Goal: Task Accomplishment & Management: Manage account settings

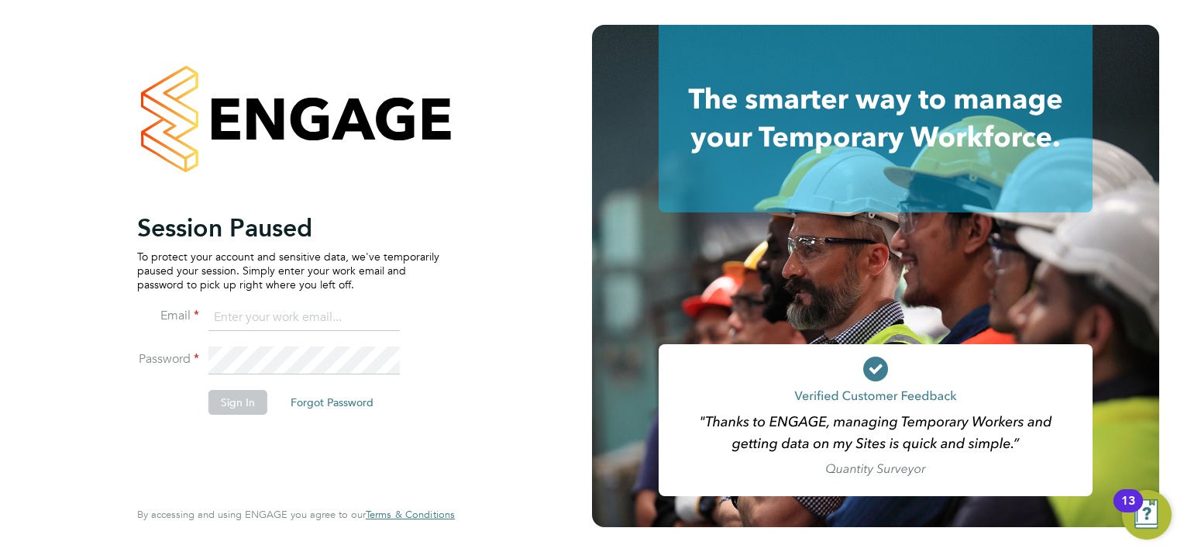
drag, startPoint x: 247, startPoint y: 324, endPoint x: 255, endPoint y: 329, distance: 9.5
click at [252, 321] on input at bounding box center [303, 318] width 191 height 28
type input "sasha.steeples@setsquarerecruitment.com"
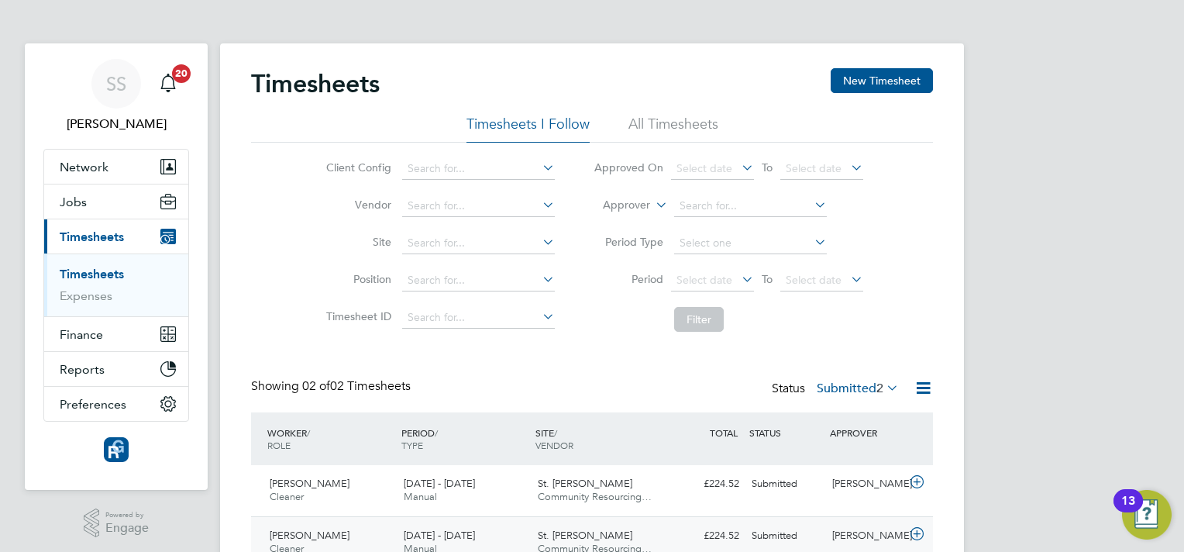
scroll to position [73, 0]
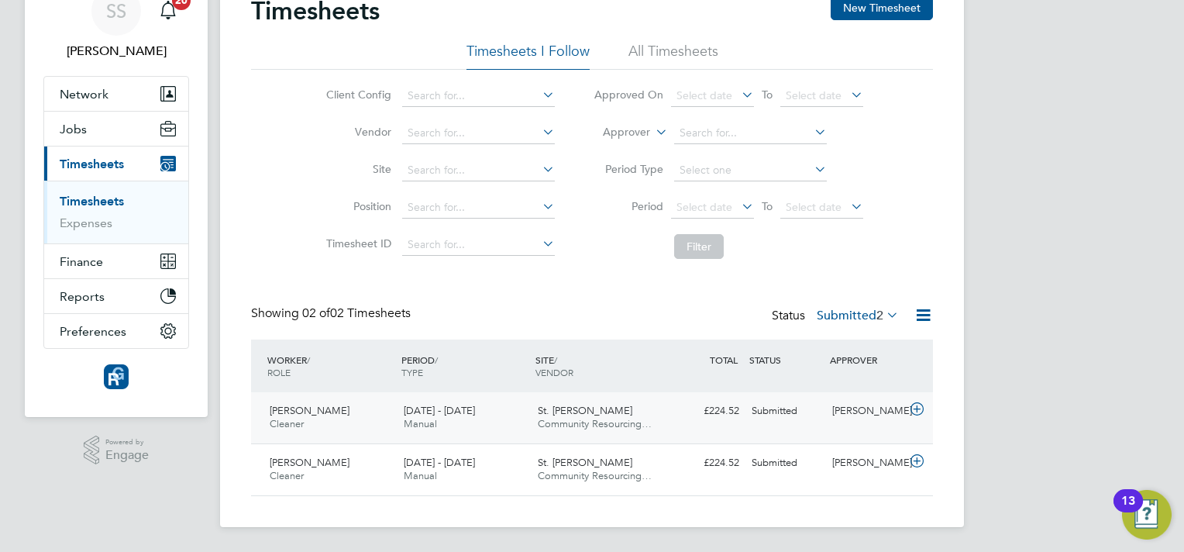
click at [916, 415] on icon at bounding box center [916, 409] width 19 height 12
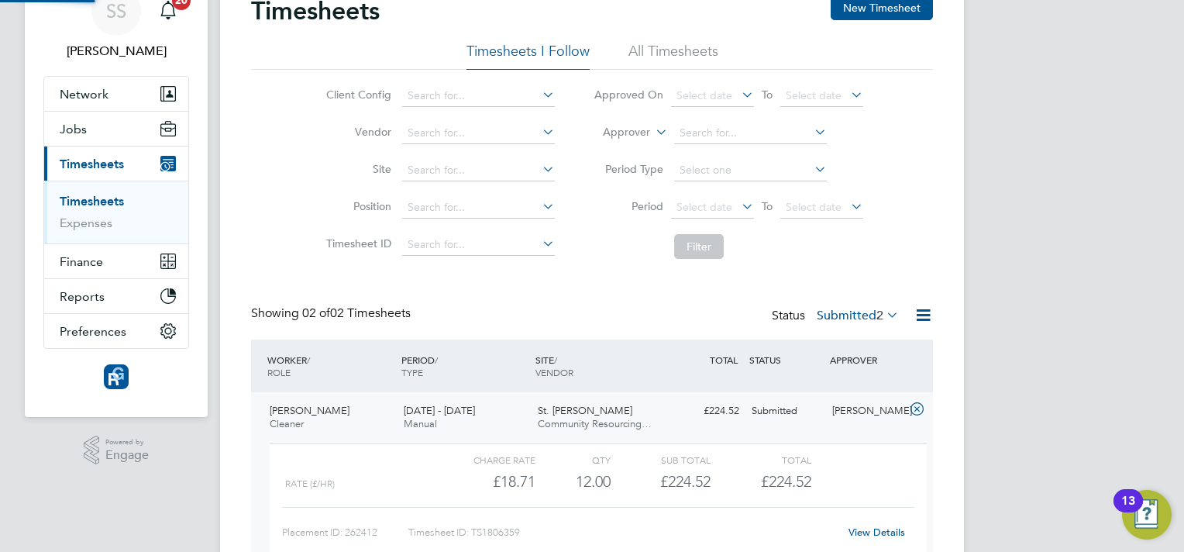
scroll to position [26, 151]
click at [872, 531] on link "View Details" at bounding box center [876, 531] width 57 height 13
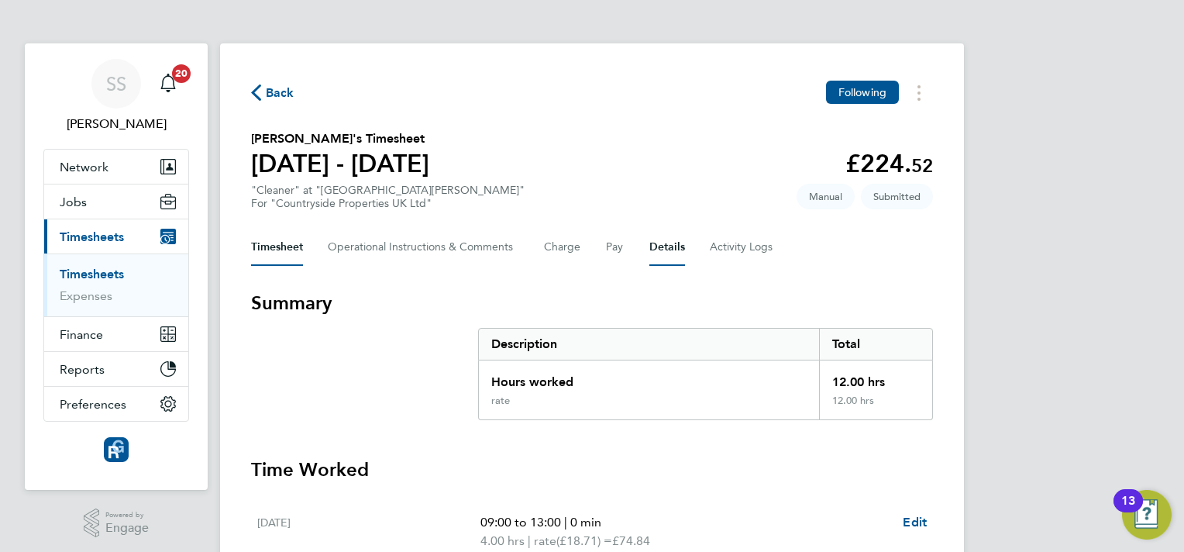
click at [679, 232] on button "Details" at bounding box center [667, 247] width 36 height 37
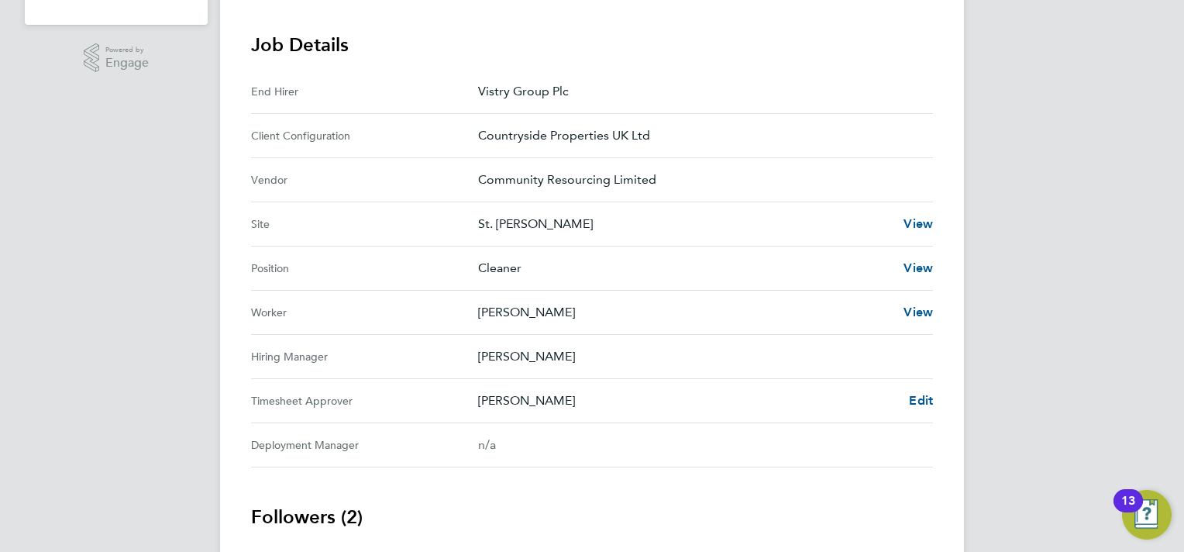
scroll to position [542, 0]
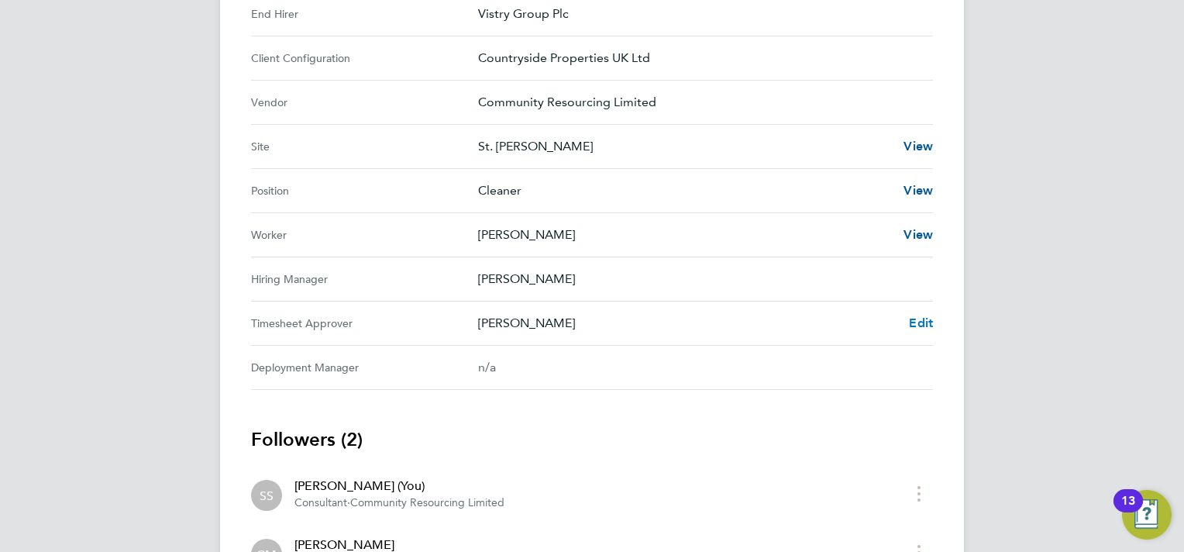
click at [911, 321] on span "Edit" at bounding box center [921, 322] width 24 height 15
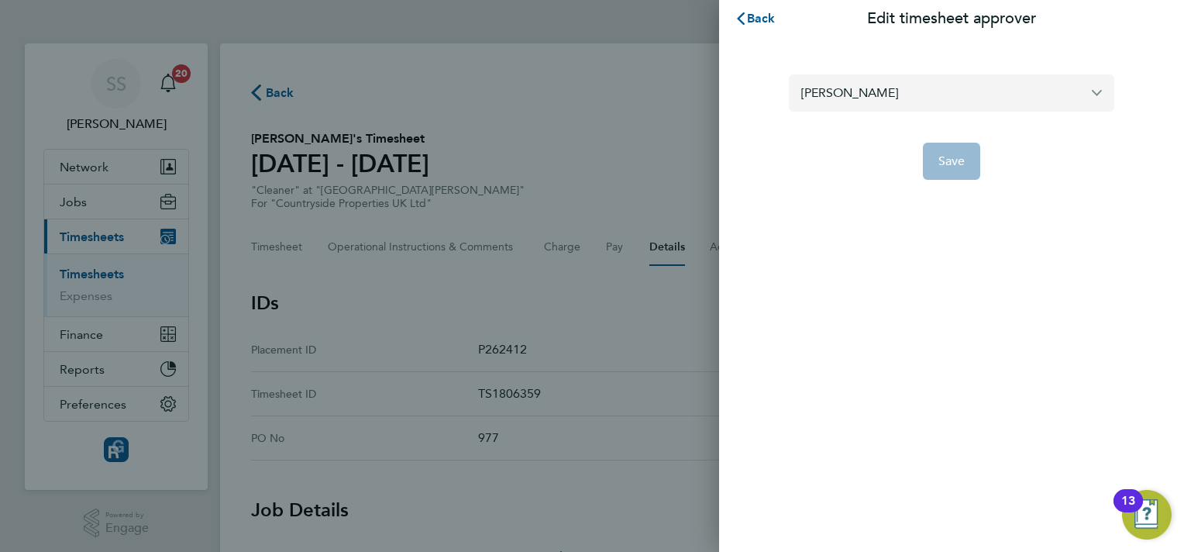
click at [944, 84] on input "[PERSON_NAME]" at bounding box center [951, 92] width 325 height 36
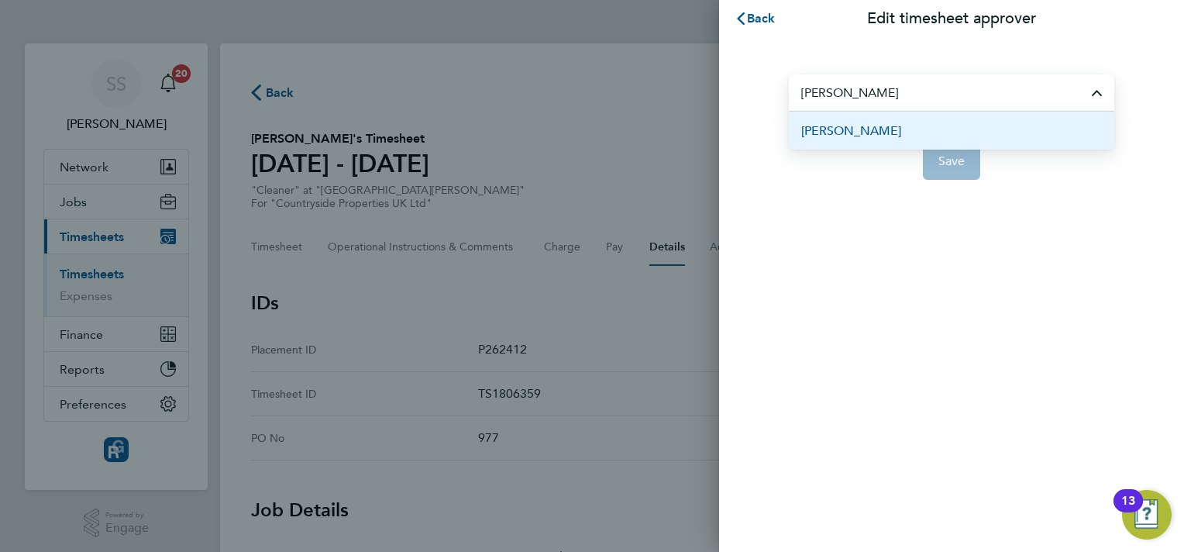
drag, startPoint x: 925, startPoint y: 144, endPoint x: 923, endPoint y: 135, distance: 9.6
click at [923, 136] on li "[PERSON_NAME]" at bounding box center [951, 131] width 325 height 38
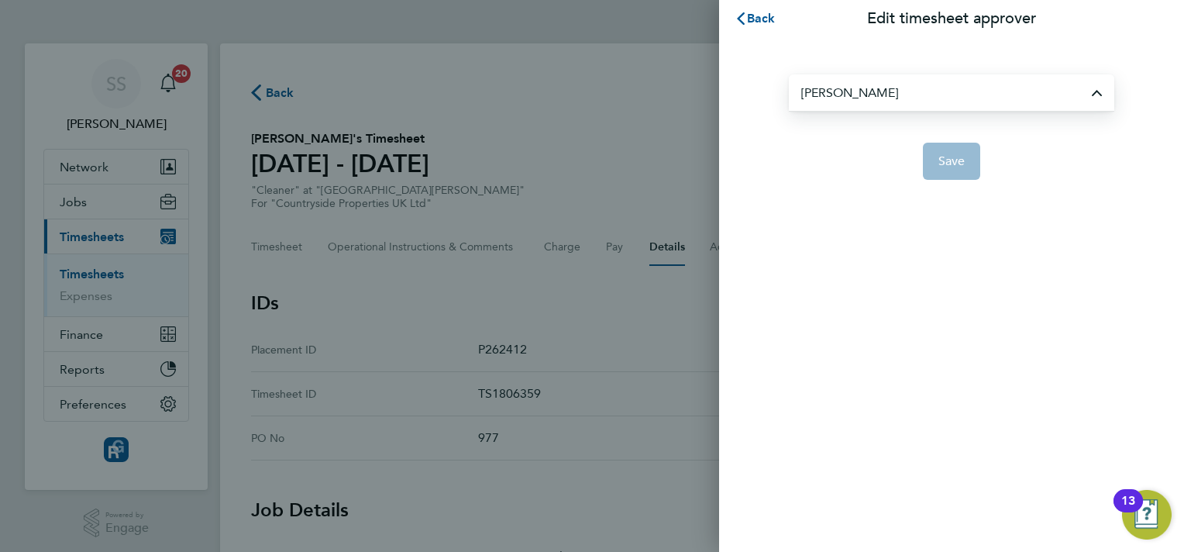
type input "[PERSON_NAME]"
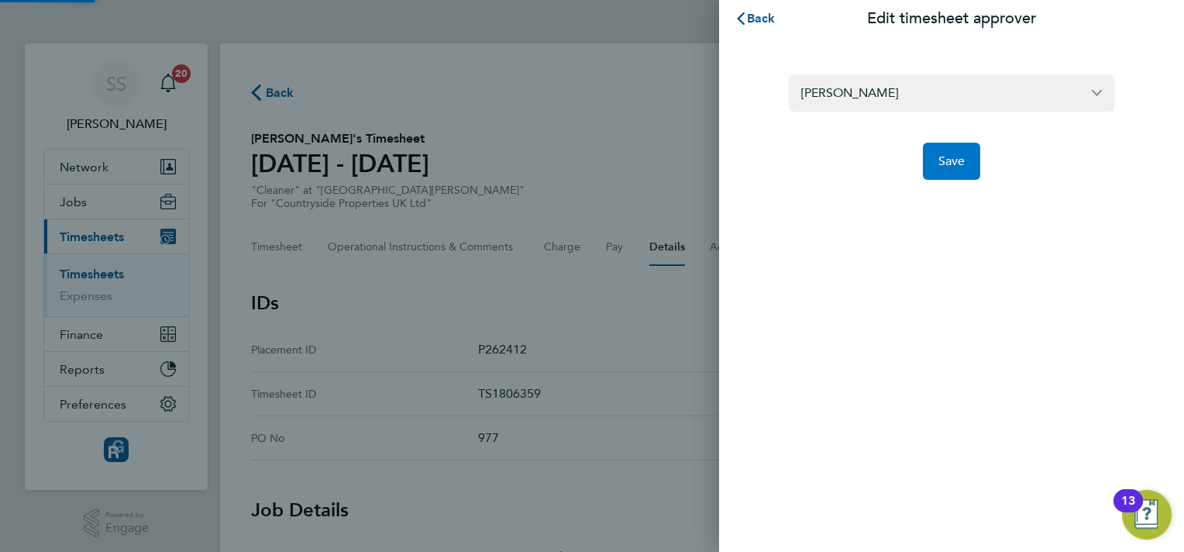
click at [944, 166] on span "Save" at bounding box center [951, 160] width 27 height 15
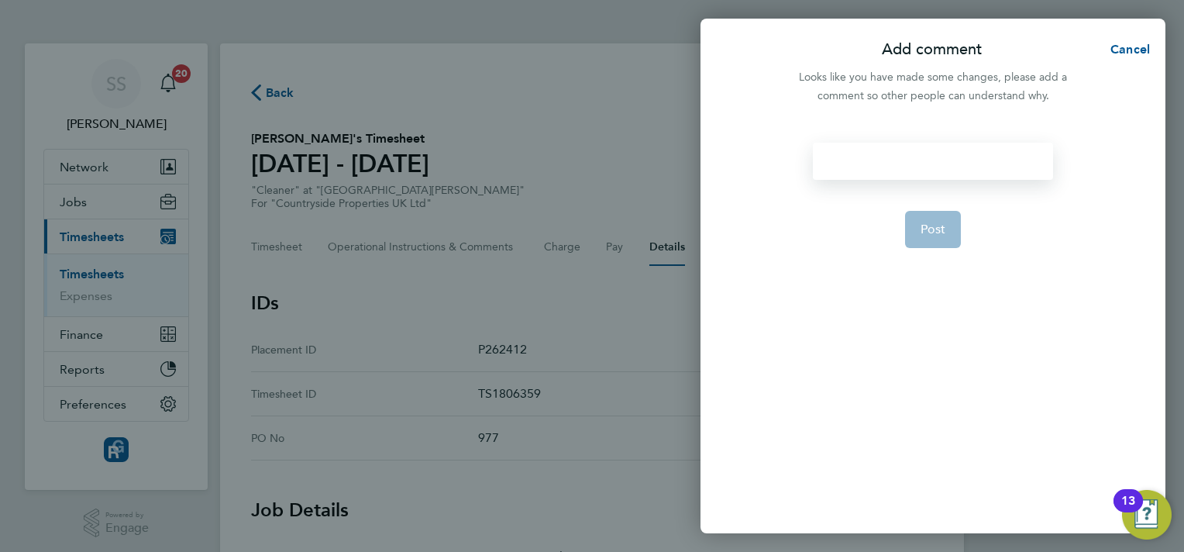
click at [869, 146] on div at bounding box center [932, 161] width 239 height 37
drag, startPoint x: 915, startPoint y: 228, endPoint x: 915, endPoint y: 218, distance: 10.1
click at [915, 219] on button "Post" at bounding box center [933, 229] width 57 height 37
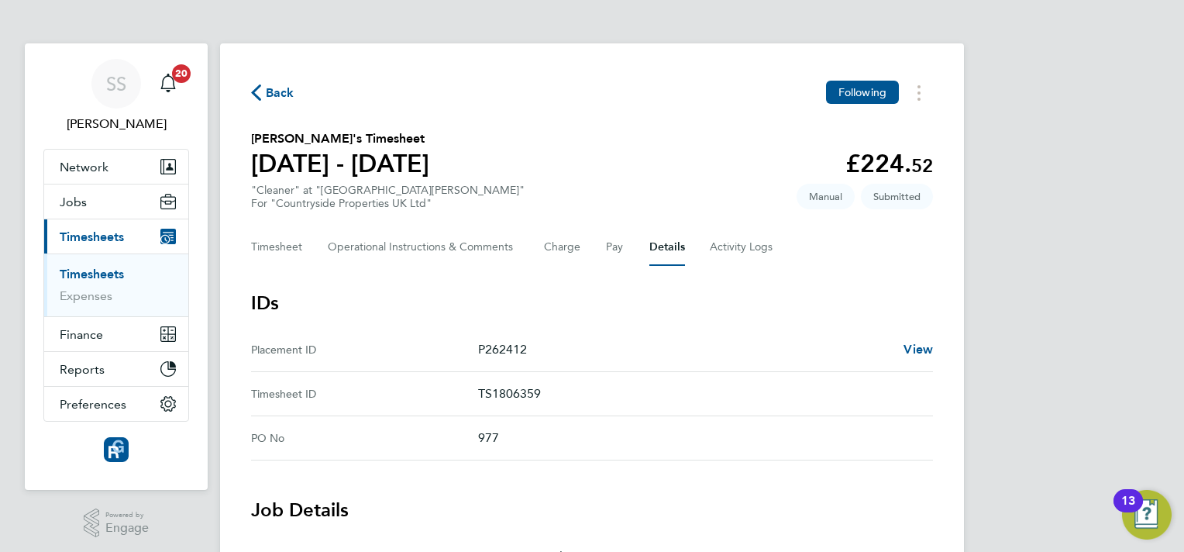
click at [115, 269] on link "Timesheets" at bounding box center [92, 273] width 64 height 15
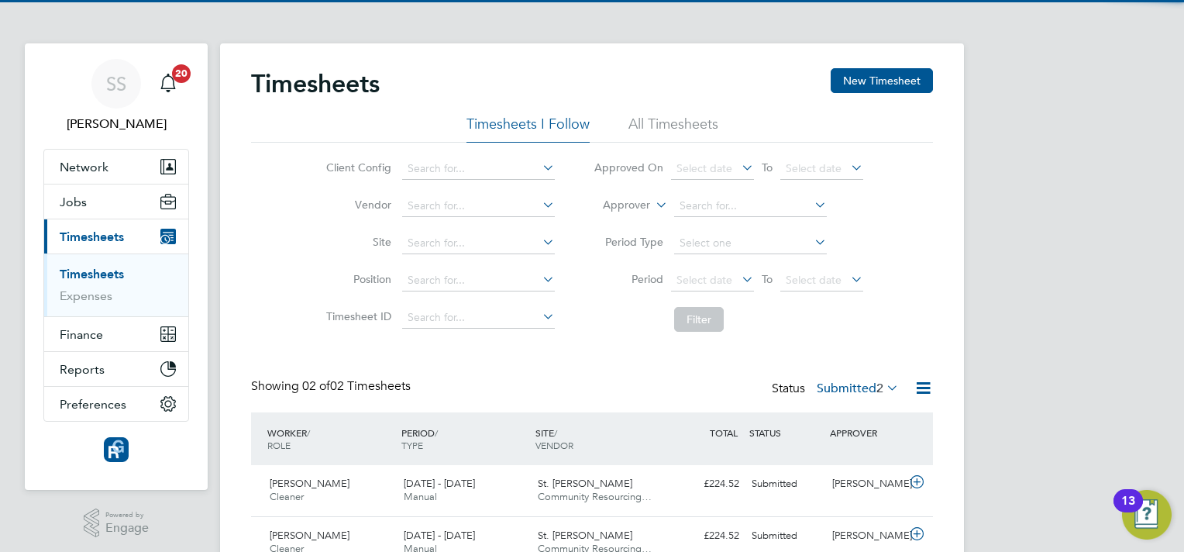
scroll to position [73, 0]
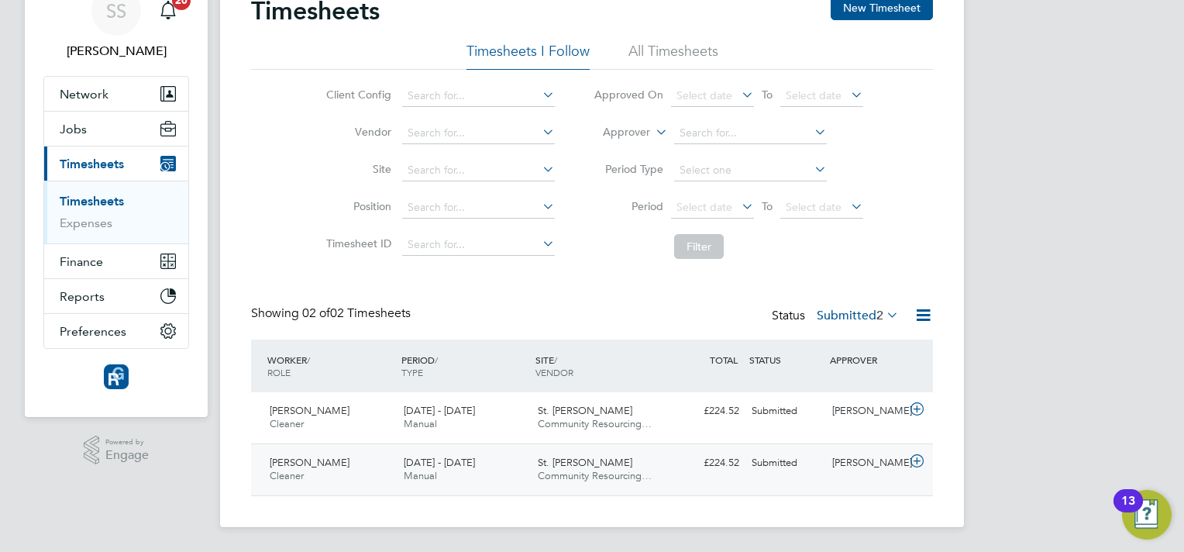
drag, startPoint x: 918, startPoint y: 466, endPoint x: 902, endPoint y: 486, distance: 25.4
click at [918, 465] on icon at bounding box center [916, 461] width 19 height 12
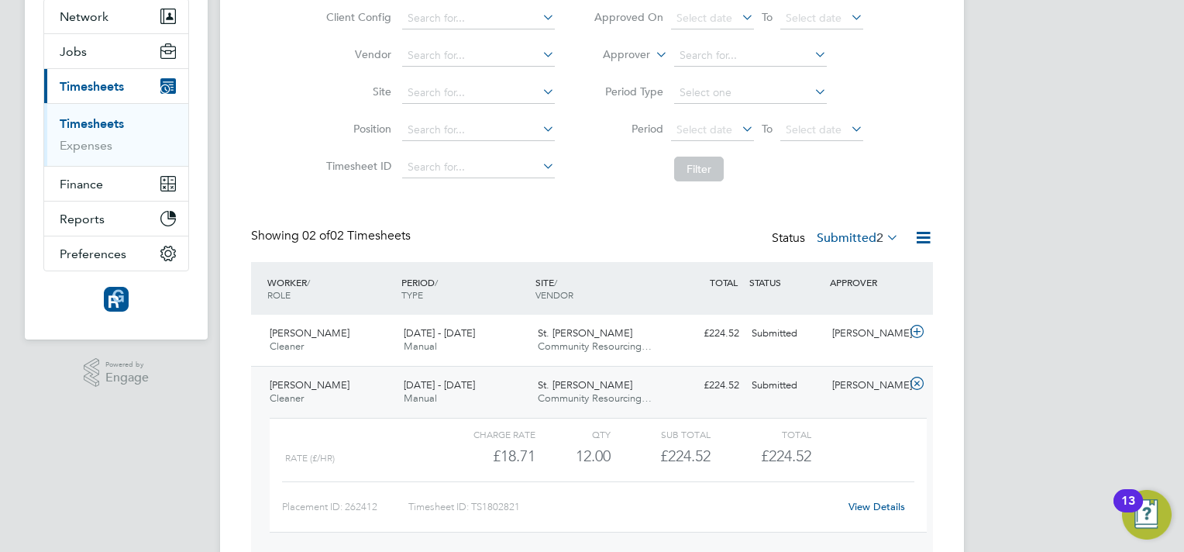
scroll to position [215, 0]
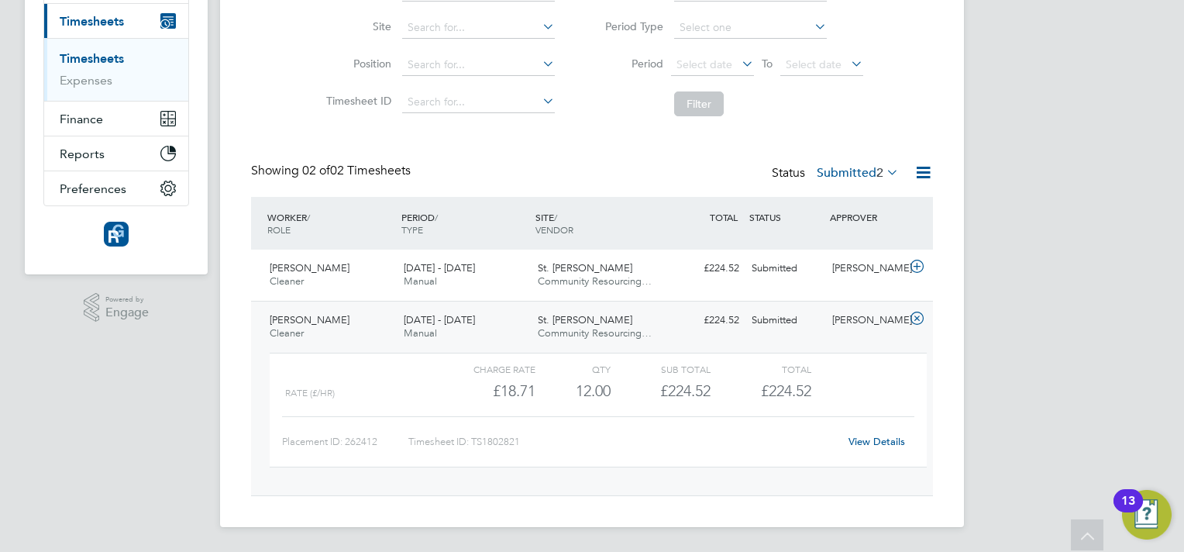
click at [859, 438] on link "View Details" at bounding box center [876, 441] width 57 height 13
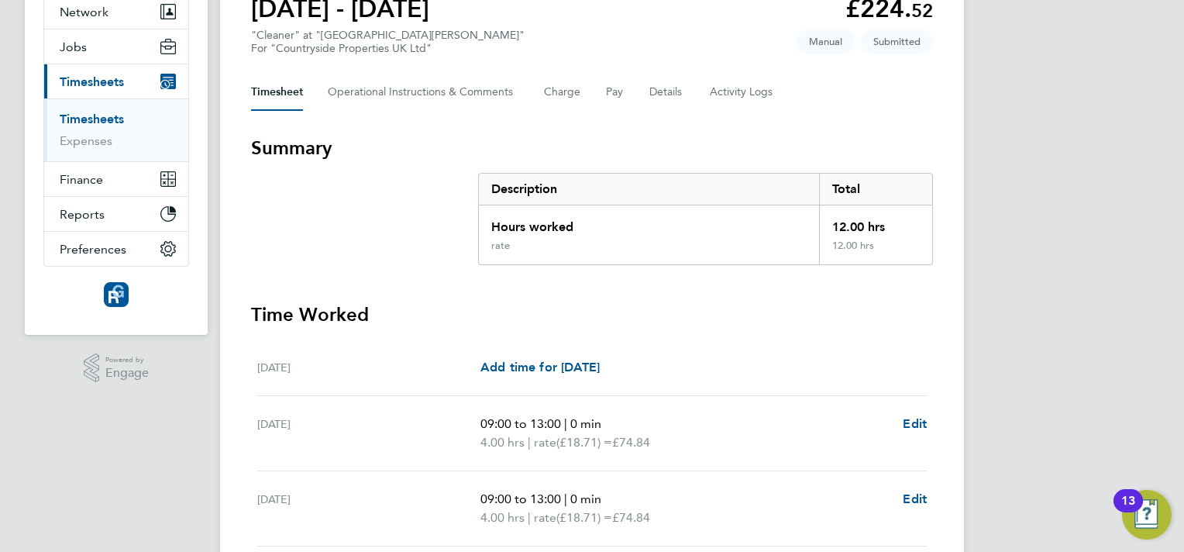
scroll to position [77, 0]
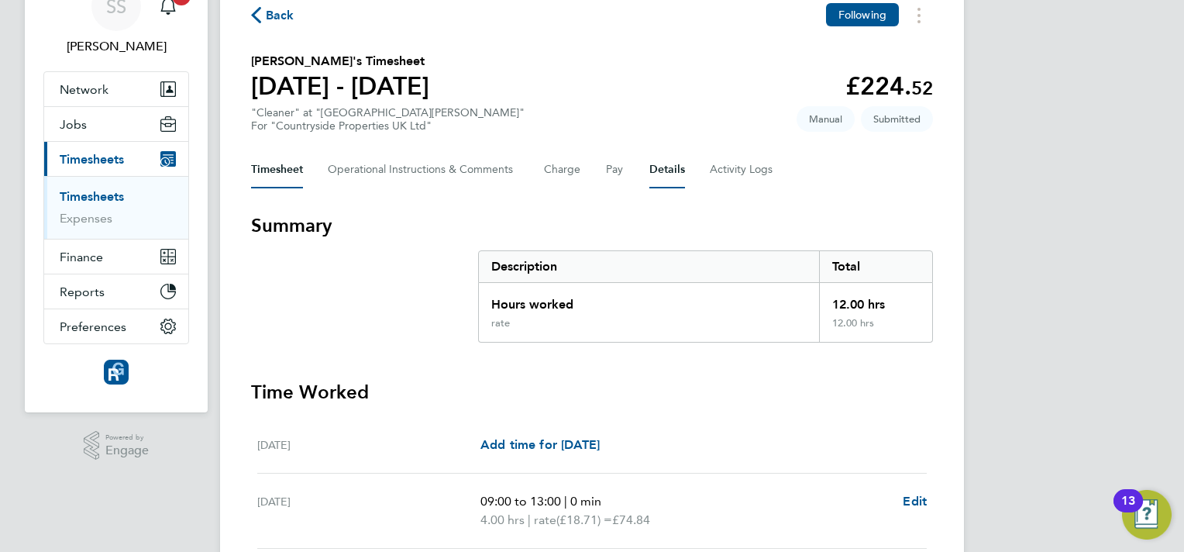
click at [671, 169] on button "Details" at bounding box center [667, 169] width 36 height 37
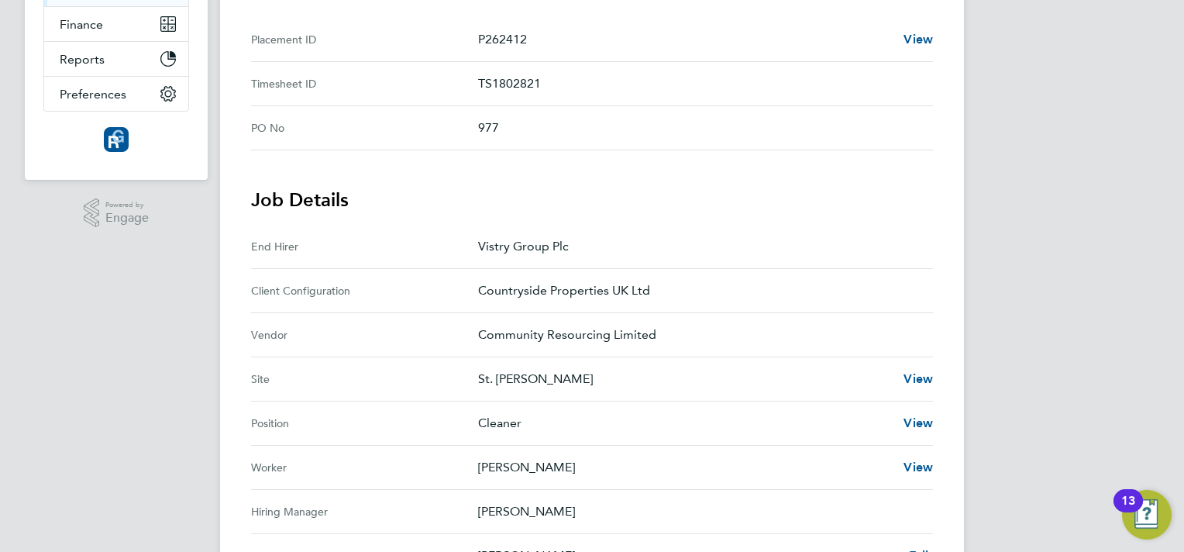
scroll to position [387, 0]
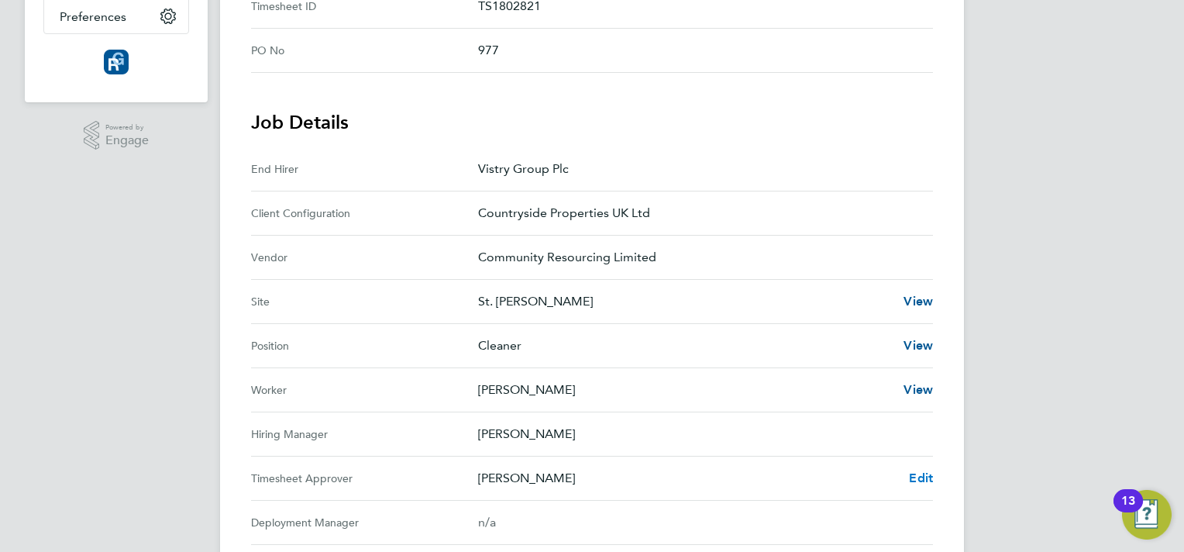
click at [931, 483] on span "Edit" at bounding box center [921, 477] width 24 height 15
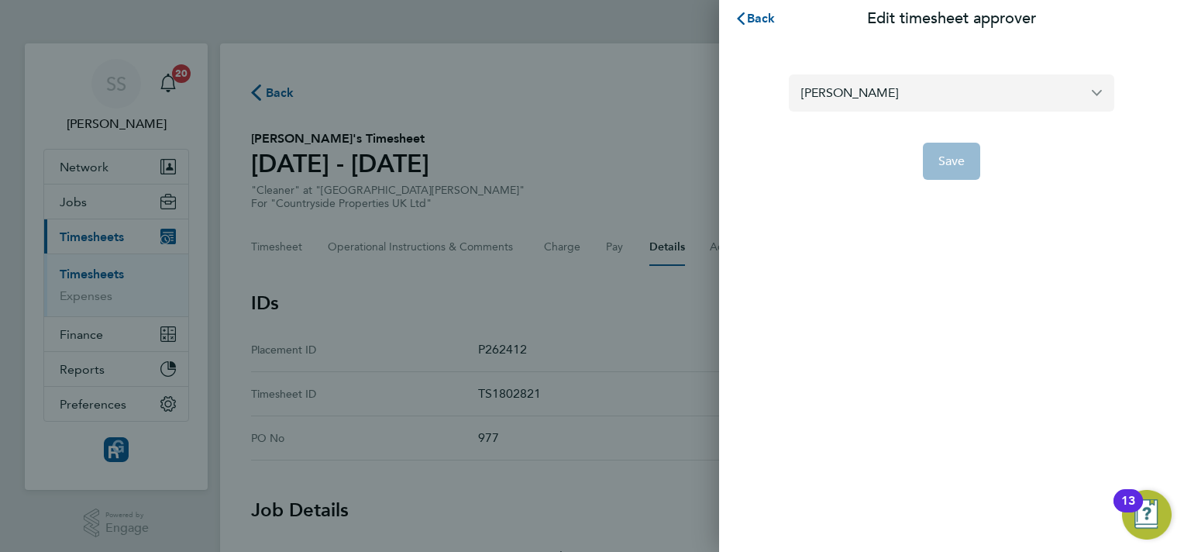
click at [889, 95] on input "[PERSON_NAME]" at bounding box center [951, 92] width 325 height 36
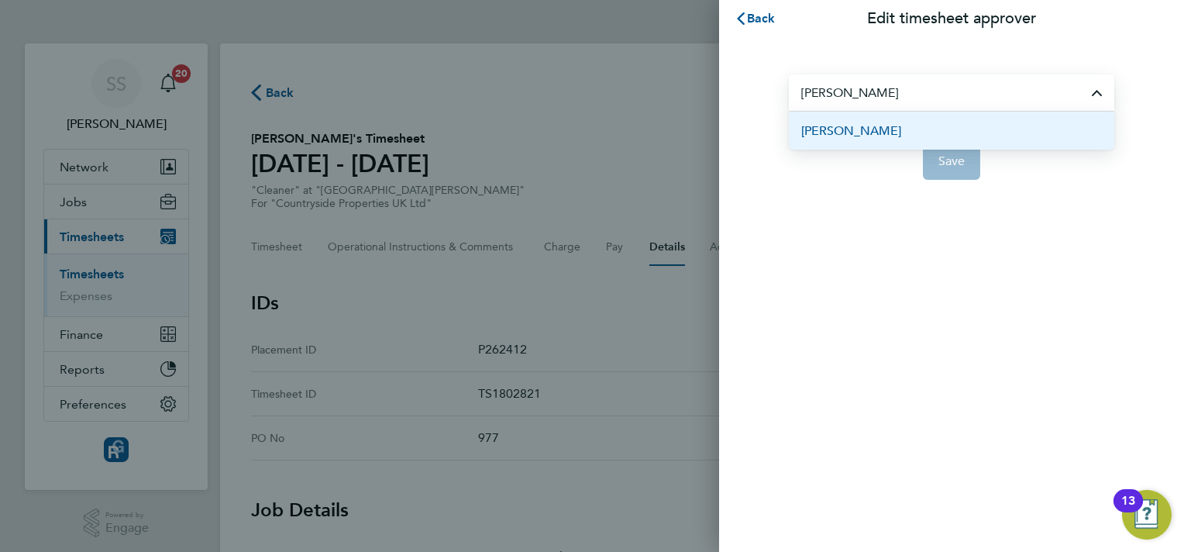
drag, startPoint x: 913, startPoint y: 134, endPoint x: 923, endPoint y: 145, distance: 15.3
click at [913, 133] on li "[PERSON_NAME]" at bounding box center [951, 131] width 325 height 38
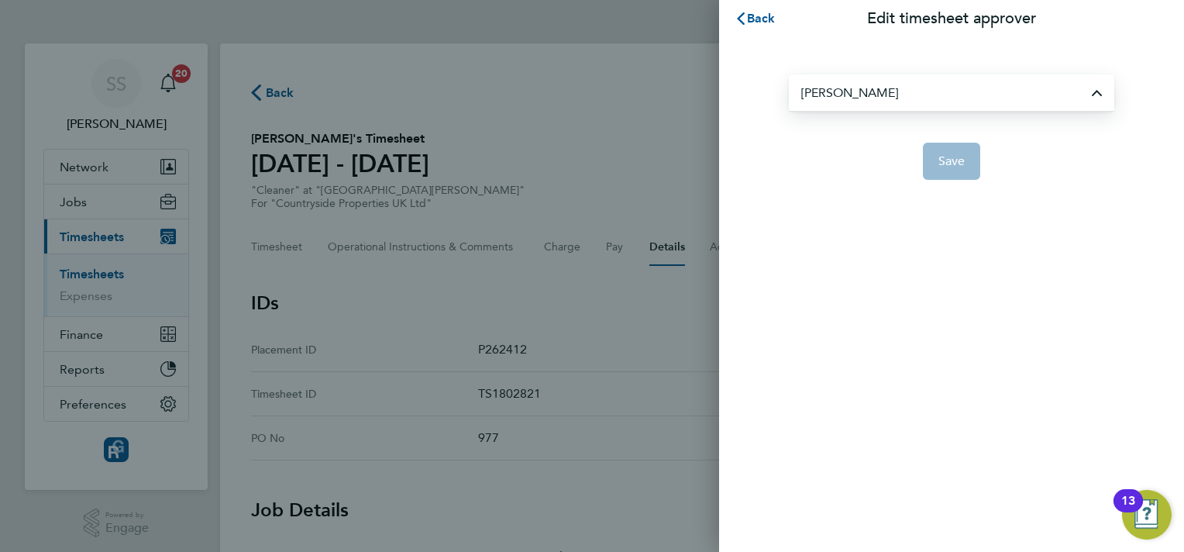
type input "[PERSON_NAME]"
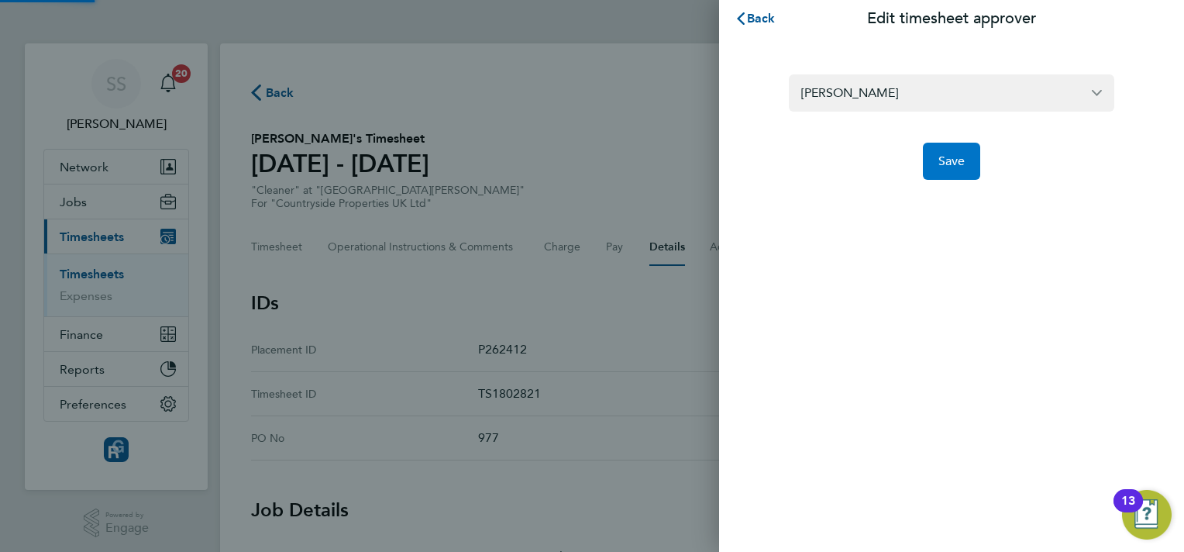
click at [944, 147] on button "Save" at bounding box center [952, 161] width 58 height 37
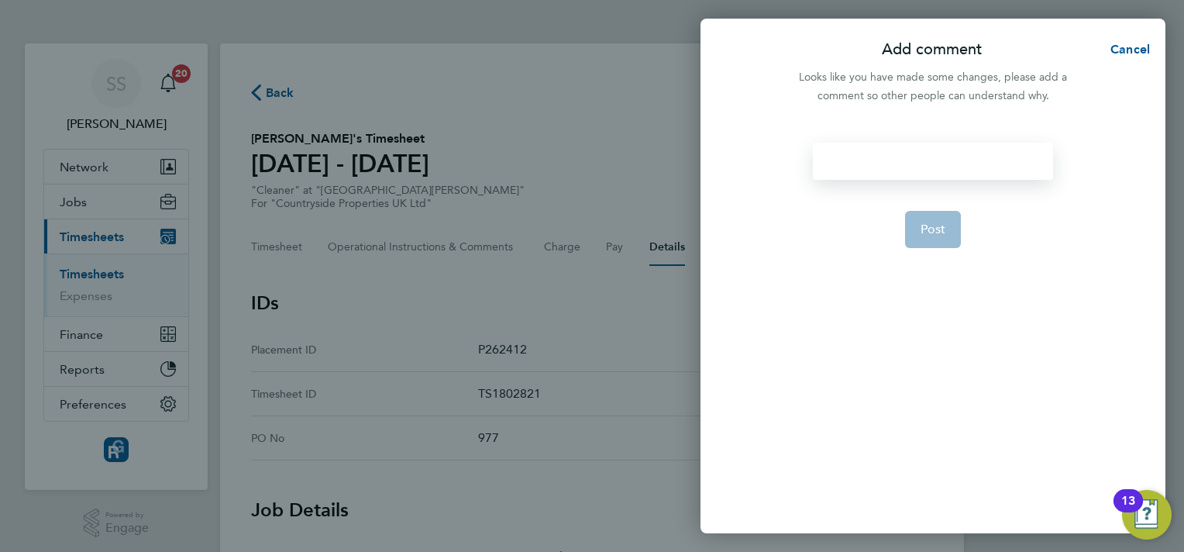
click at [901, 150] on div at bounding box center [932, 161] width 239 height 37
click at [926, 231] on span "Post" at bounding box center [933, 229] width 26 height 15
